Goal: Task Accomplishment & Management: Manage account settings

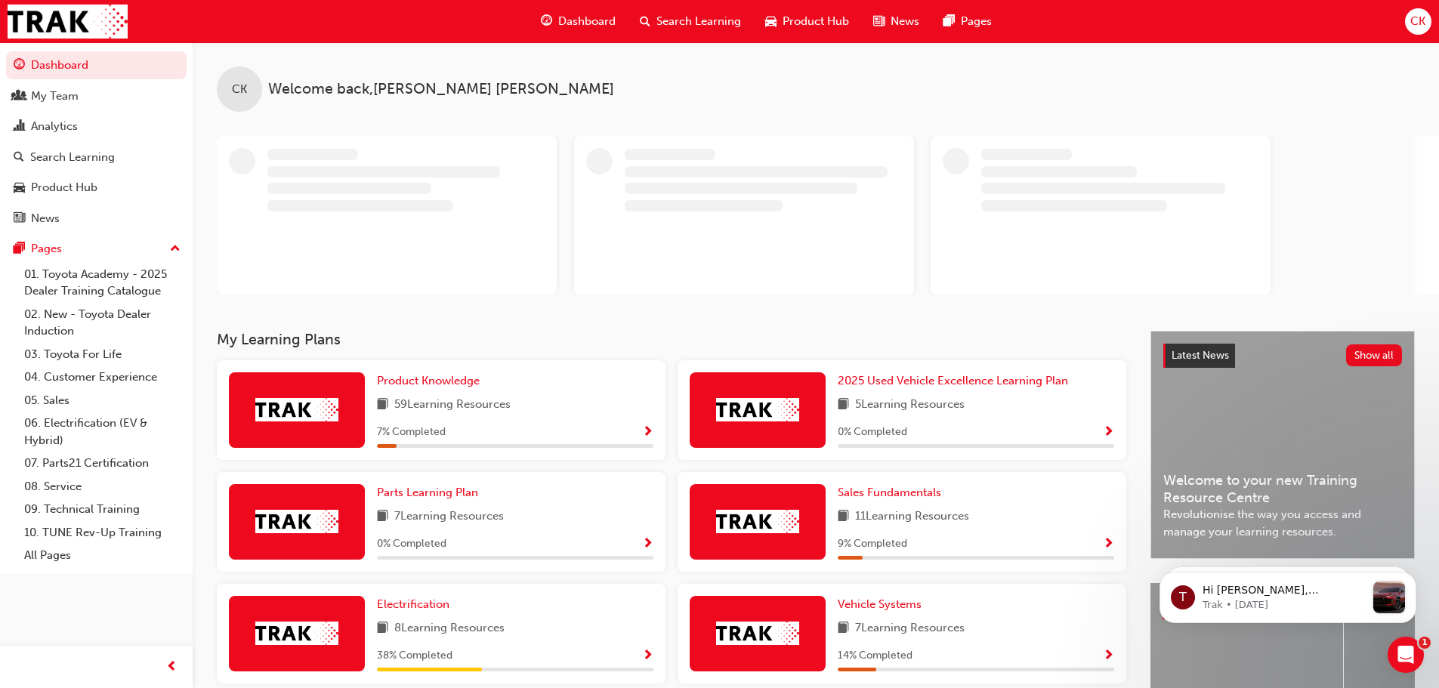
click at [1417, 22] on span "CK" at bounding box center [1417, 21] width 15 height 17
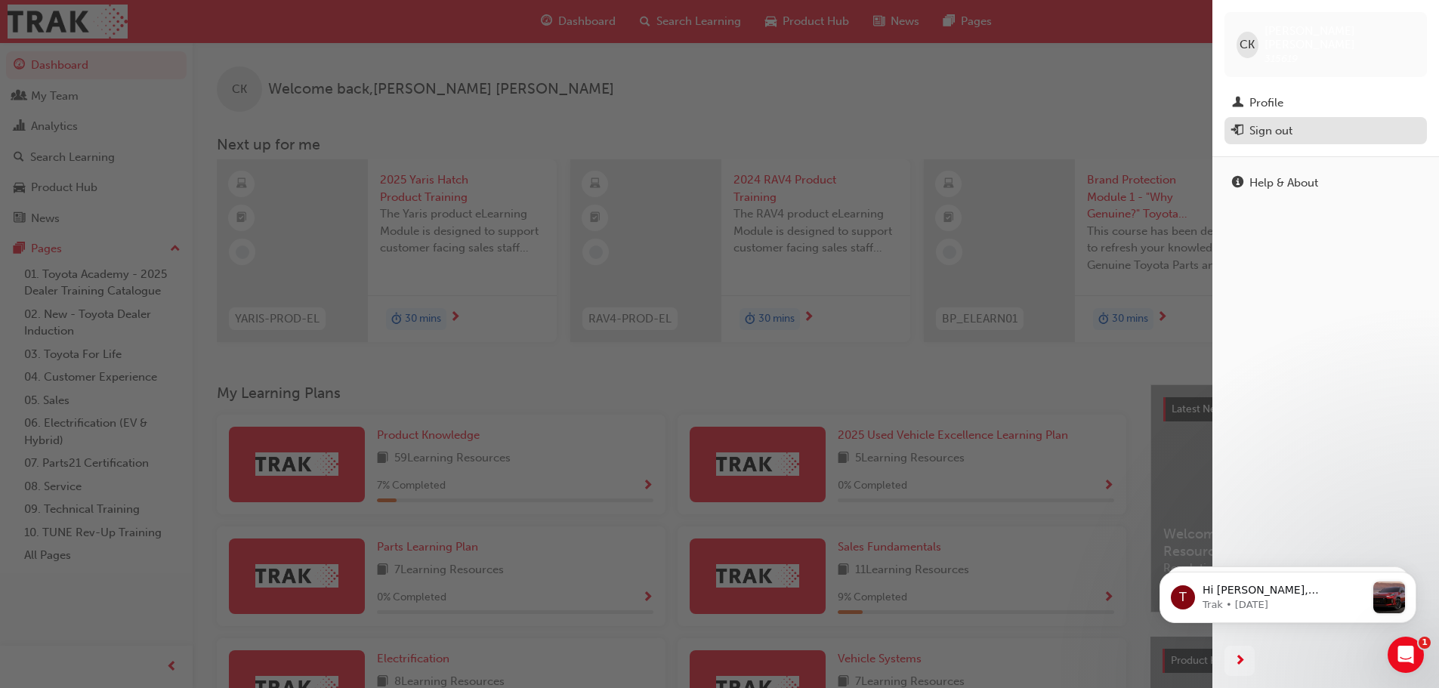
click at [1277, 122] on div "Sign out" at bounding box center [1270, 130] width 43 height 17
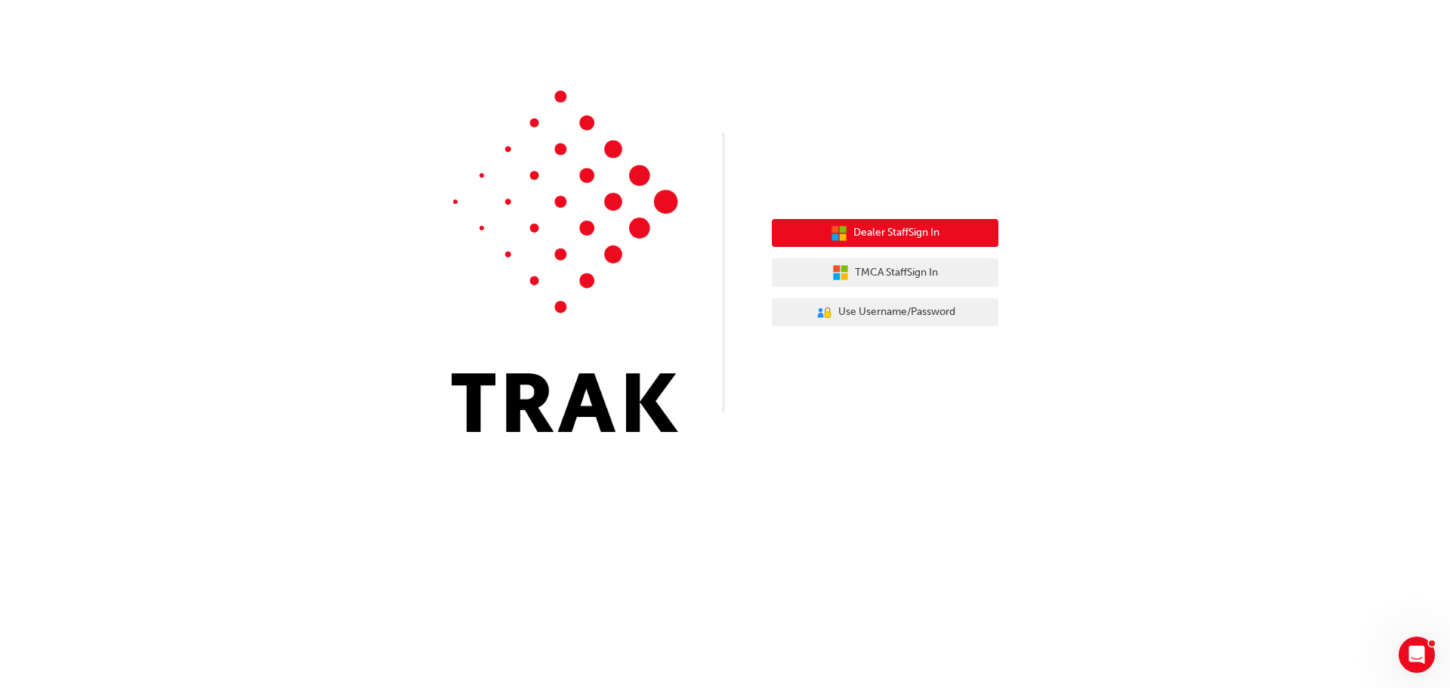
click at [915, 233] on span "Dealer Staff Sign In" at bounding box center [897, 232] width 86 height 17
